Goal: Task Accomplishment & Management: Complete application form

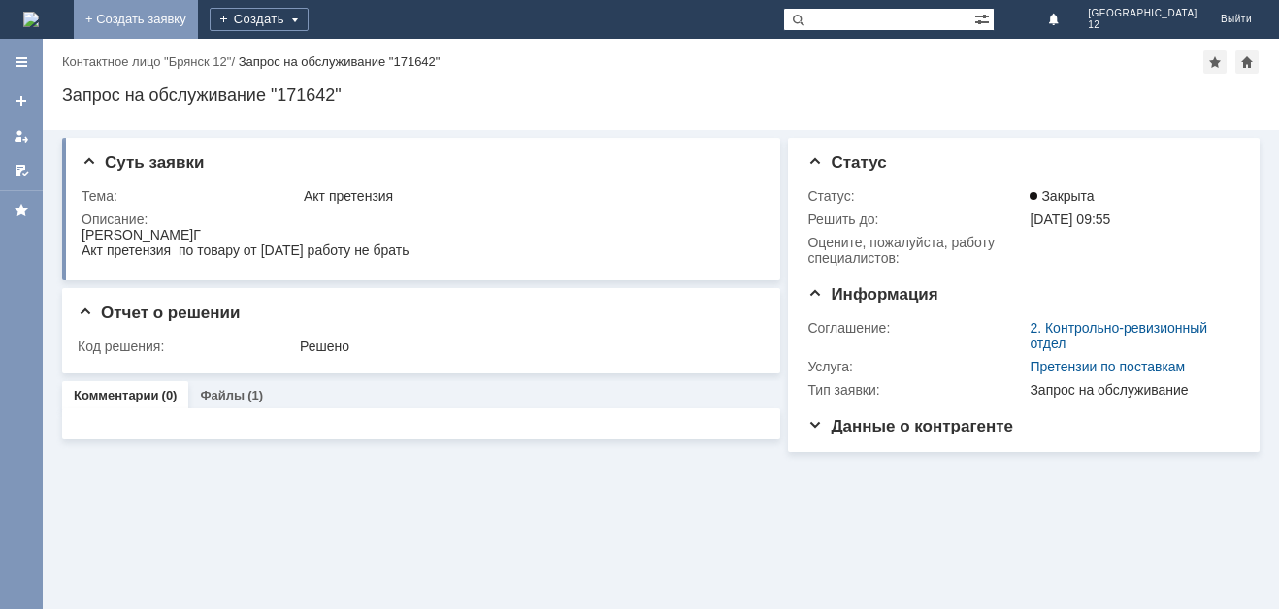
click at [198, 16] on link "+ Создать заявку" at bounding box center [136, 19] width 124 height 39
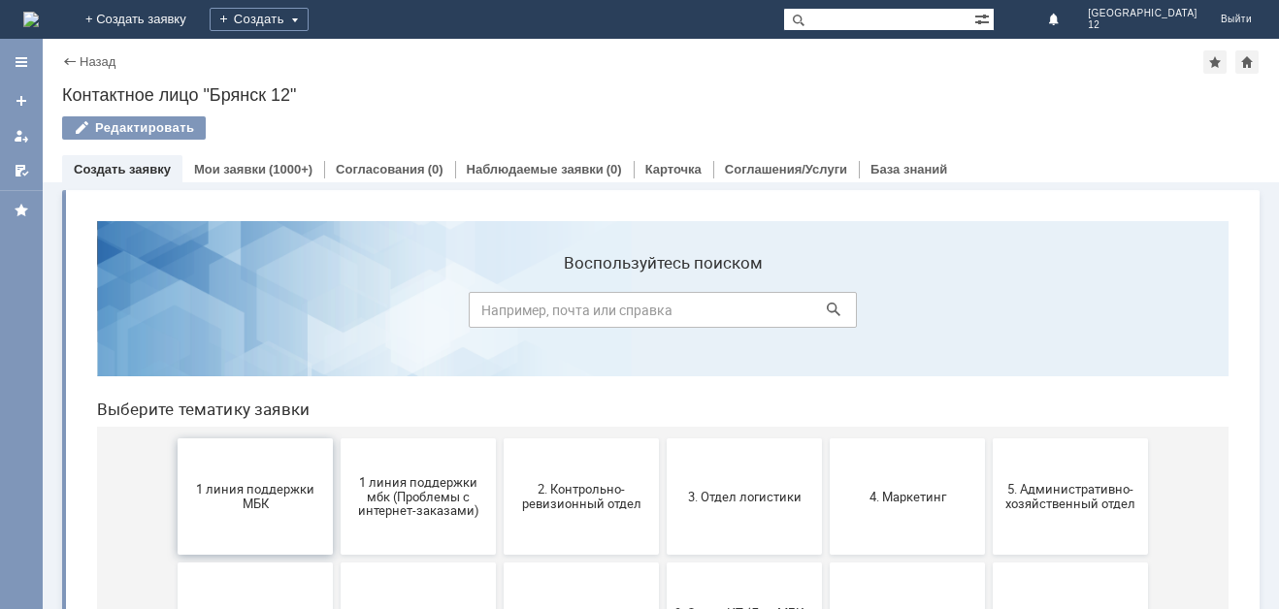
click at [242, 514] on button "1 линия поддержки МБК" at bounding box center [255, 497] width 155 height 116
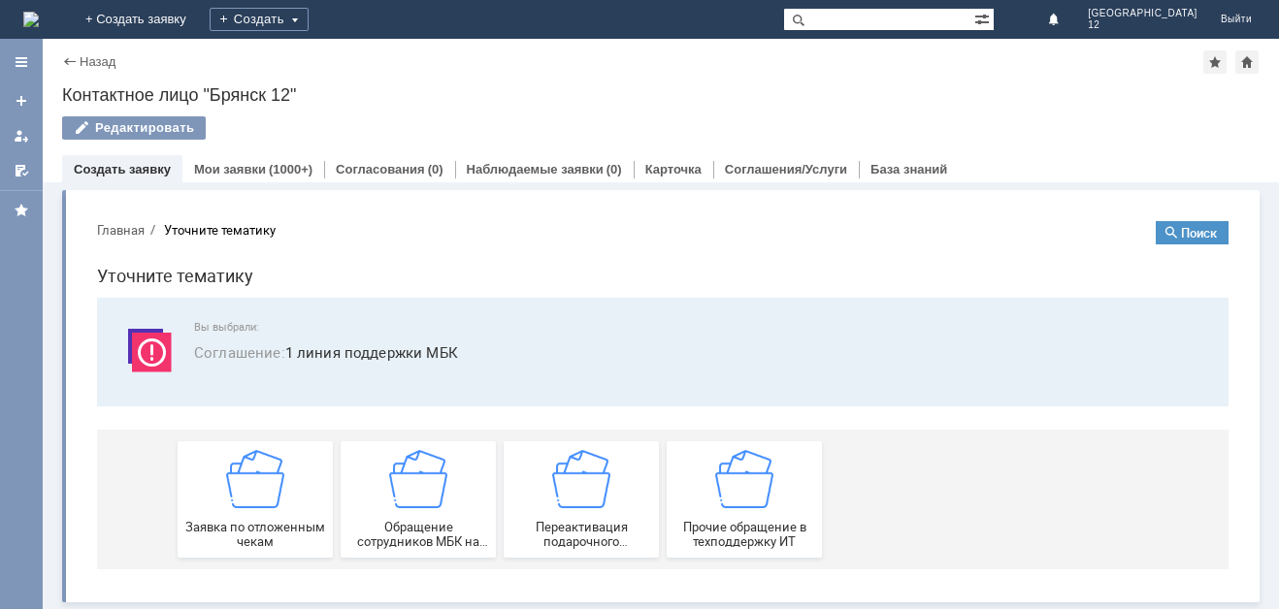
click at [242, 514] on div "Заявка по отложенным чекам" at bounding box center [255, 499] width 144 height 99
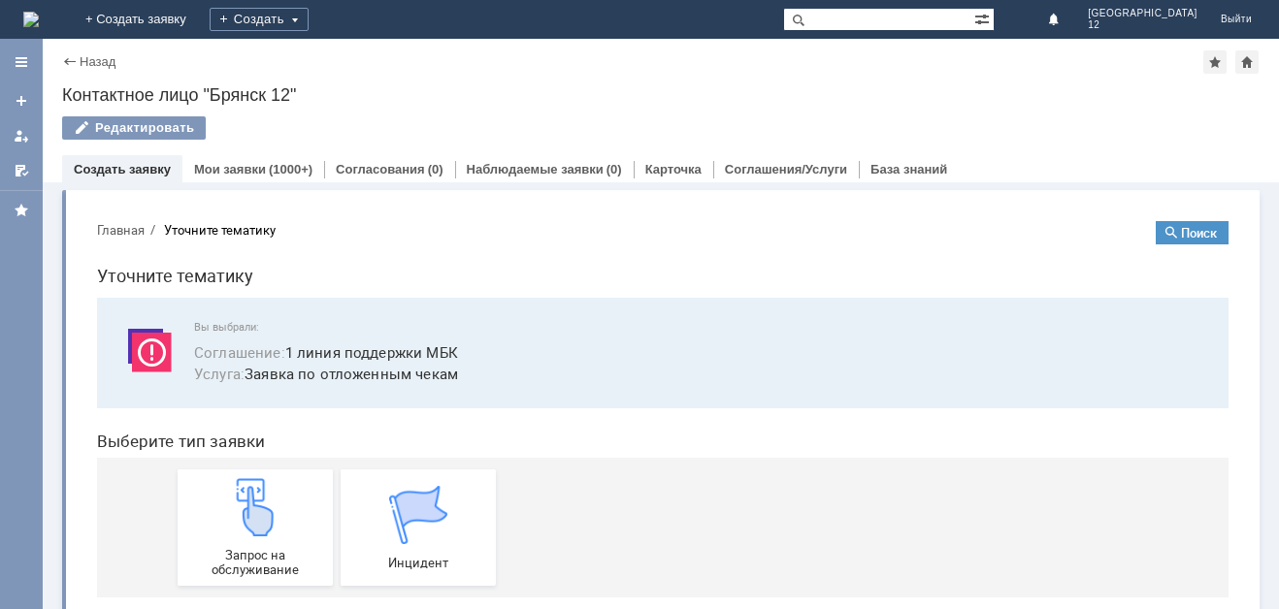
click at [242, 514] on img at bounding box center [255, 507] width 58 height 58
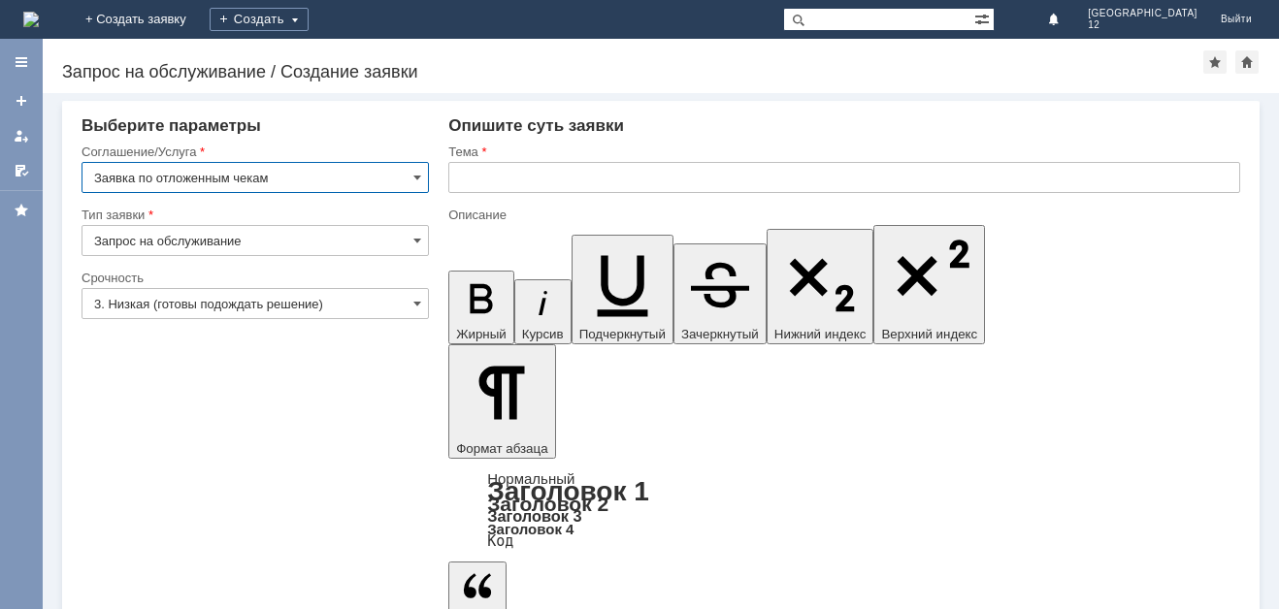
click at [473, 159] on div "Тема" at bounding box center [844, 153] width 792 height 18
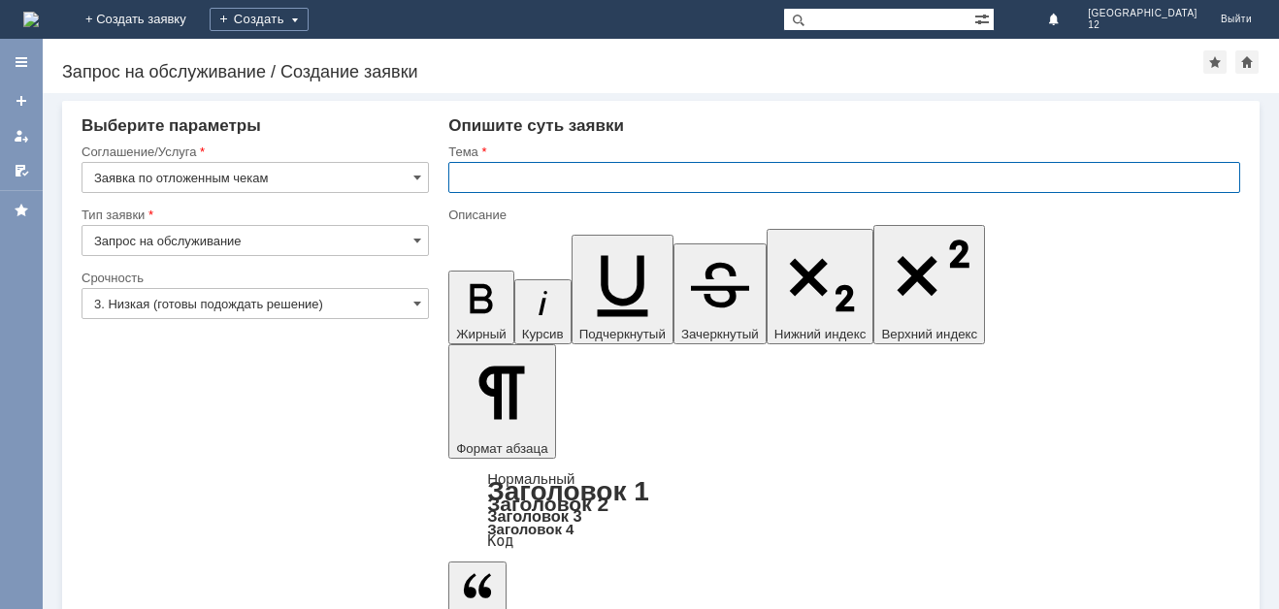
click at [467, 178] on input "text" at bounding box center [844, 177] width 792 height 31
type input "ОТл чек"
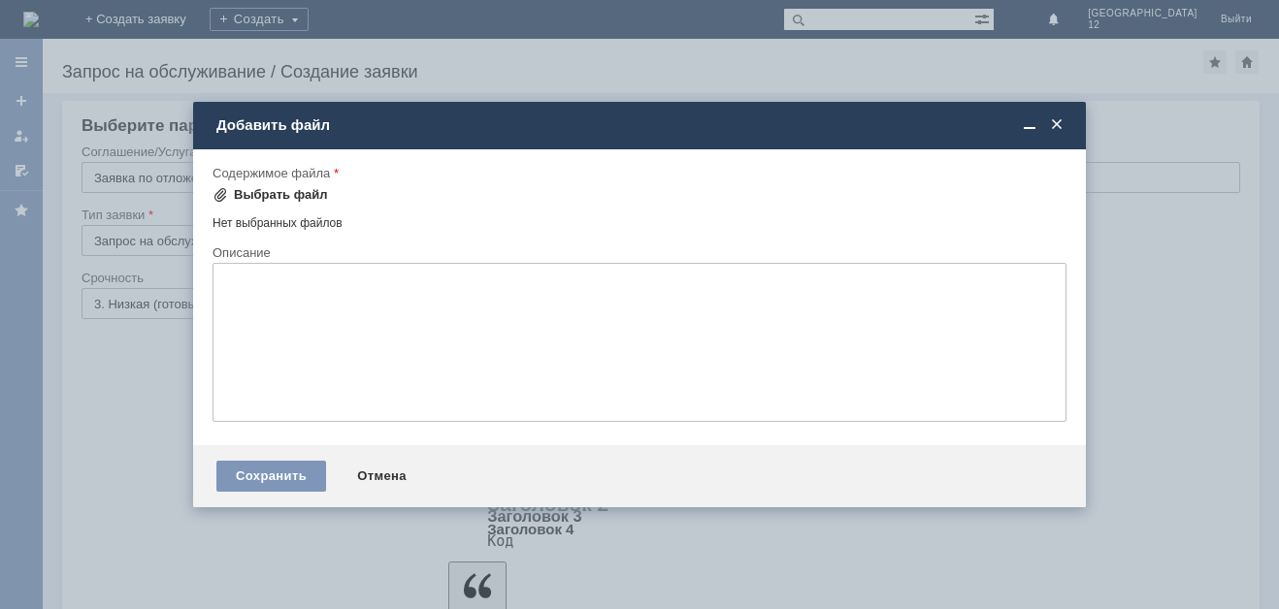
click at [247, 193] on div "Выбрать файл" at bounding box center [281, 195] width 94 height 16
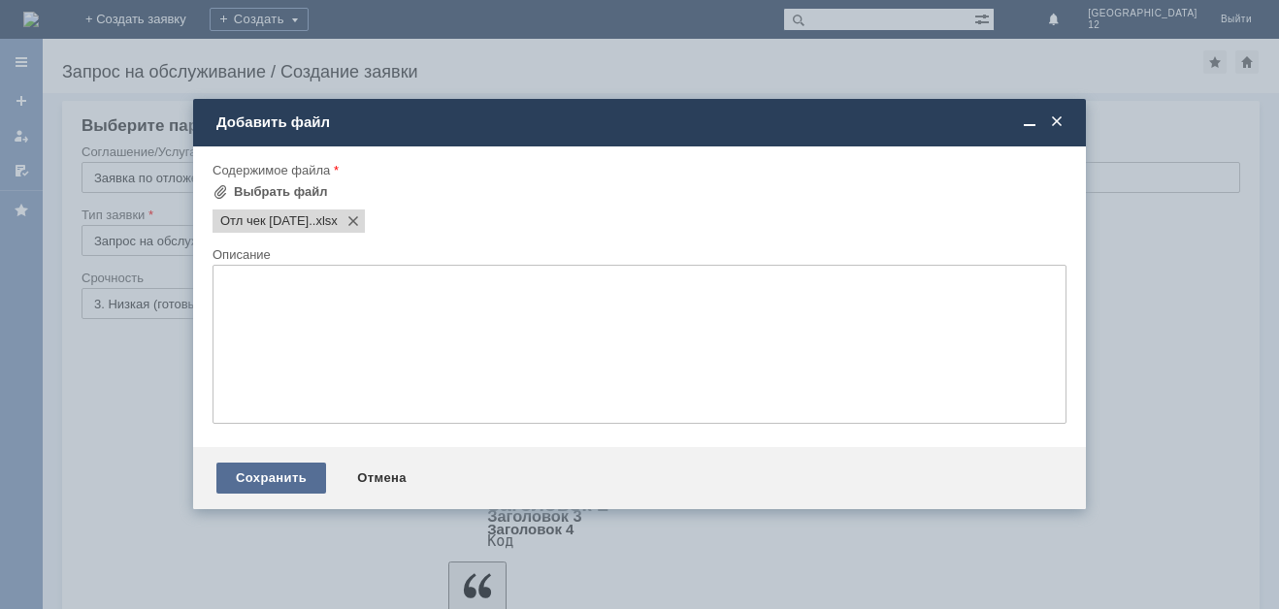
click at [267, 478] on div "Сохранить" at bounding box center [271, 478] width 110 height 31
